Goal: Browse casually: Explore the website without a specific task or goal

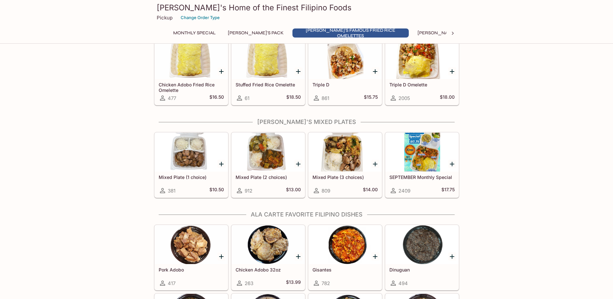
scroll to position [291, 0]
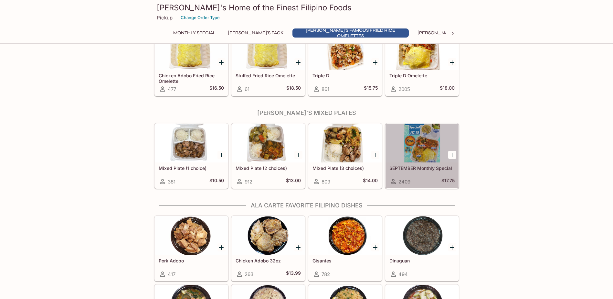
click at [416, 148] on div at bounding box center [421, 142] width 73 height 39
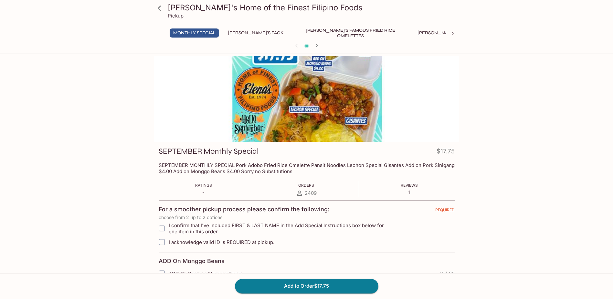
click at [347, 106] on div at bounding box center [306, 99] width 305 height 86
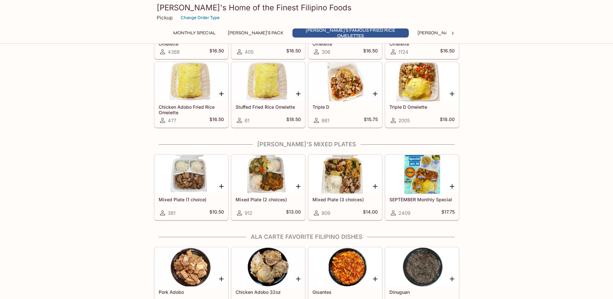
scroll to position [299, 0]
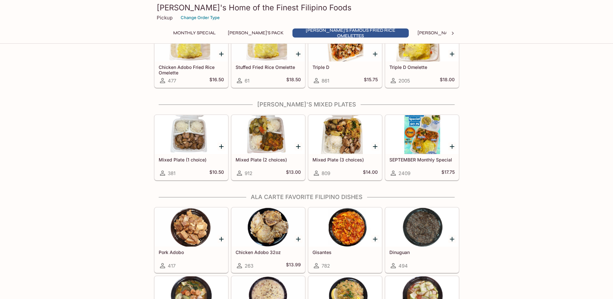
click at [420, 137] on div at bounding box center [421, 134] width 73 height 39
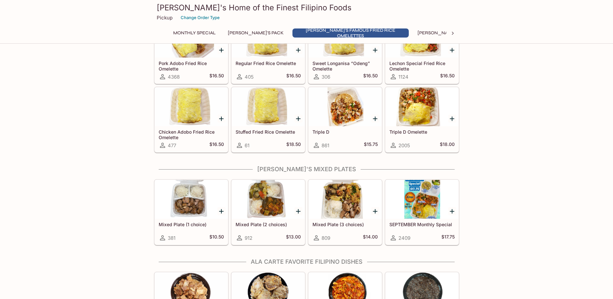
scroll to position [267, 0]
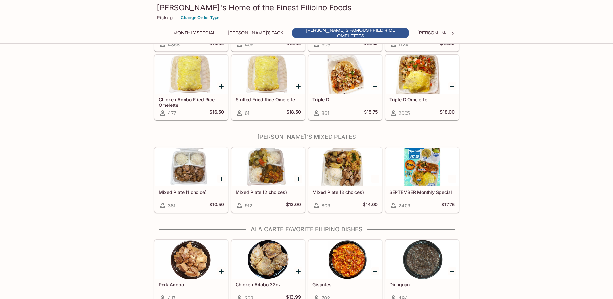
click at [341, 168] on div at bounding box center [345, 166] width 73 height 39
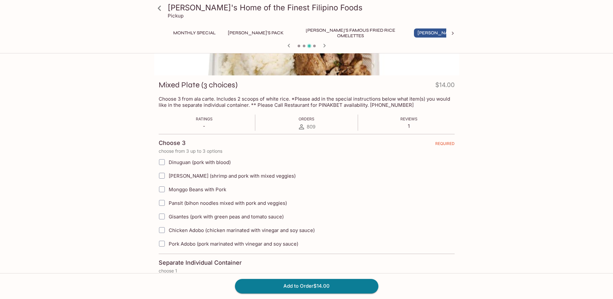
scroll to position [97, 0]
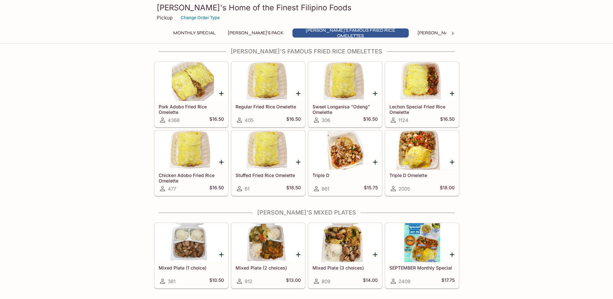
scroll to position [202, 0]
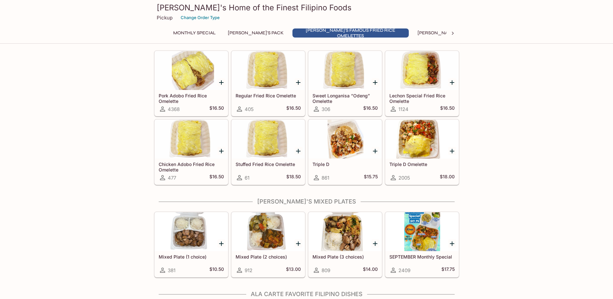
click at [428, 227] on div at bounding box center [421, 231] width 73 height 39
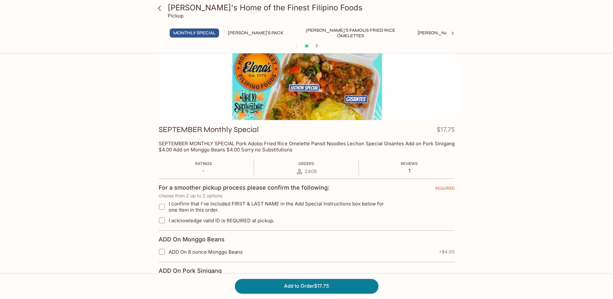
scroll to position [32, 0]
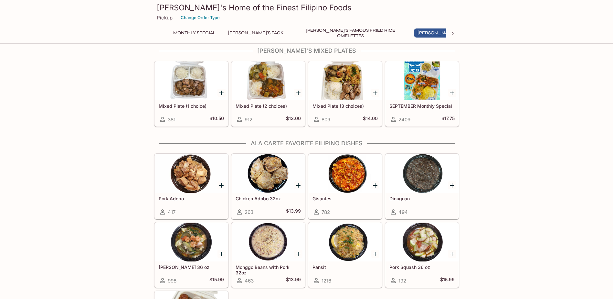
scroll to position [364, 0]
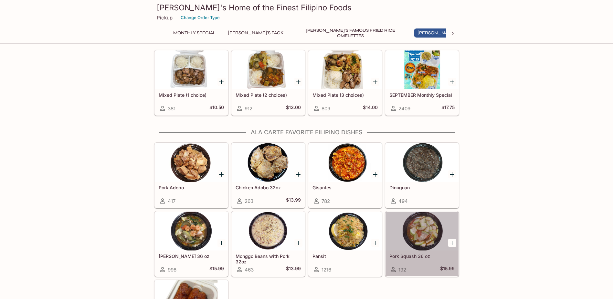
click at [431, 233] on div at bounding box center [421, 230] width 73 height 39
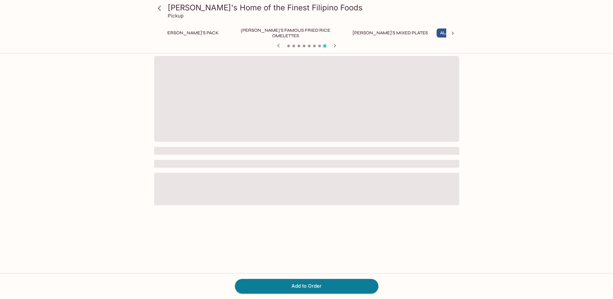
scroll to position [0, 87]
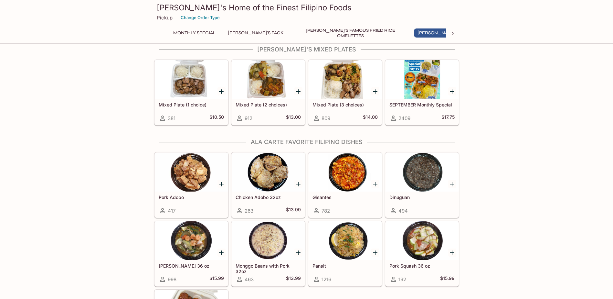
scroll to position [364, 0]
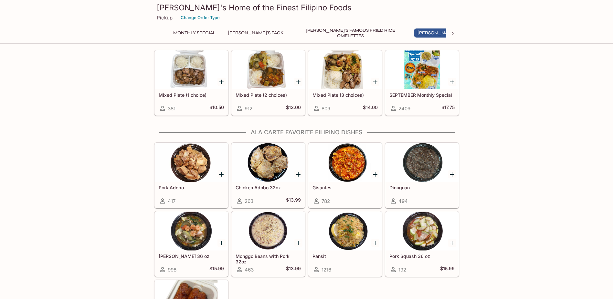
click at [192, 238] on div at bounding box center [191, 230] width 73 height 39
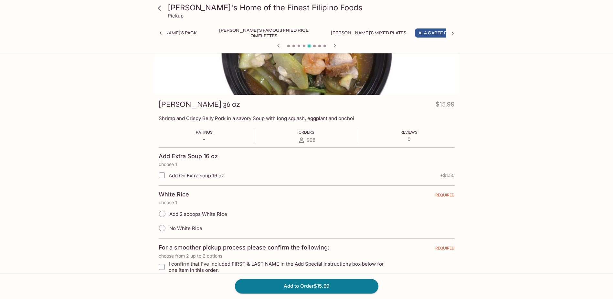
scroll to position [32, 0]
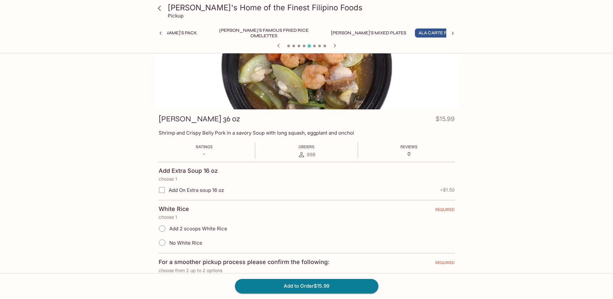
scroll to position [170, 0]
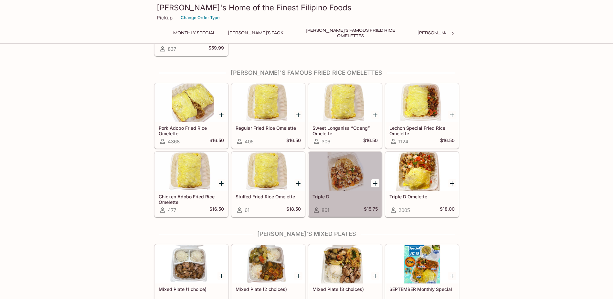
click at [347, 181] on div at bounding box center [345, 171] width 73 height 39
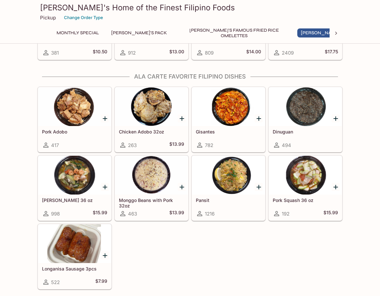
scroll to position [420, 0]
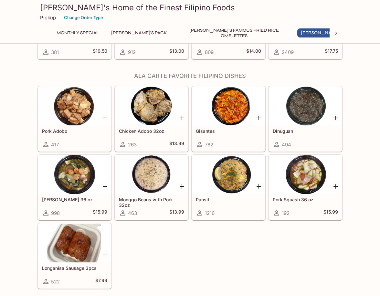
click at [74, 173] on div at bounding box center [74, 174] width 73 height 39
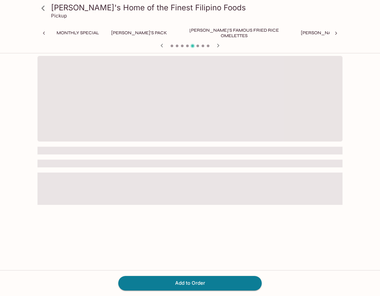
scroll to position [0, 87]
